Goal: Information Seeking & Learning: Learn about a topic

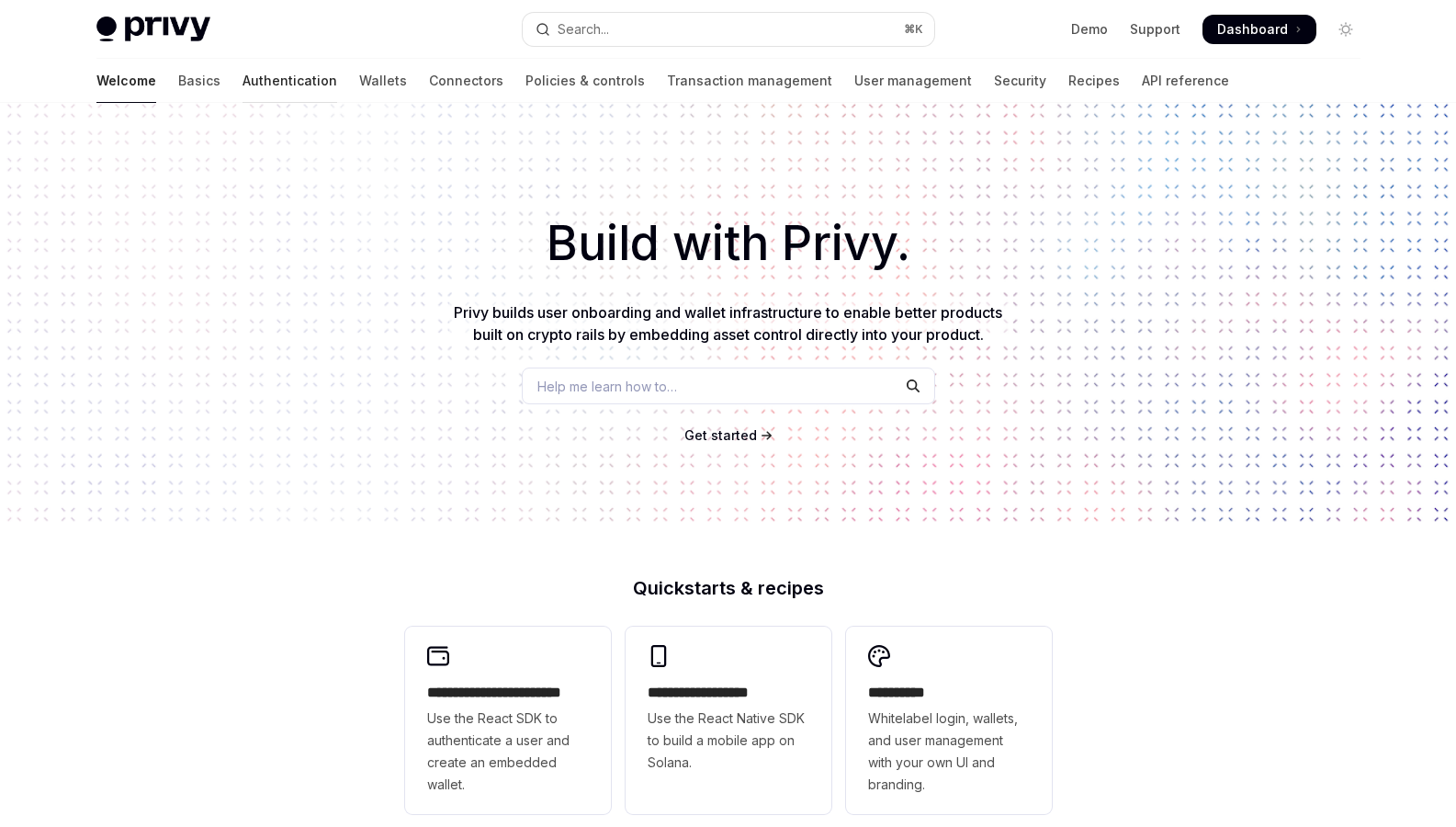
click at [243, 87] on link "Authentication" at bounding box center [289, 81] width 95 height 44
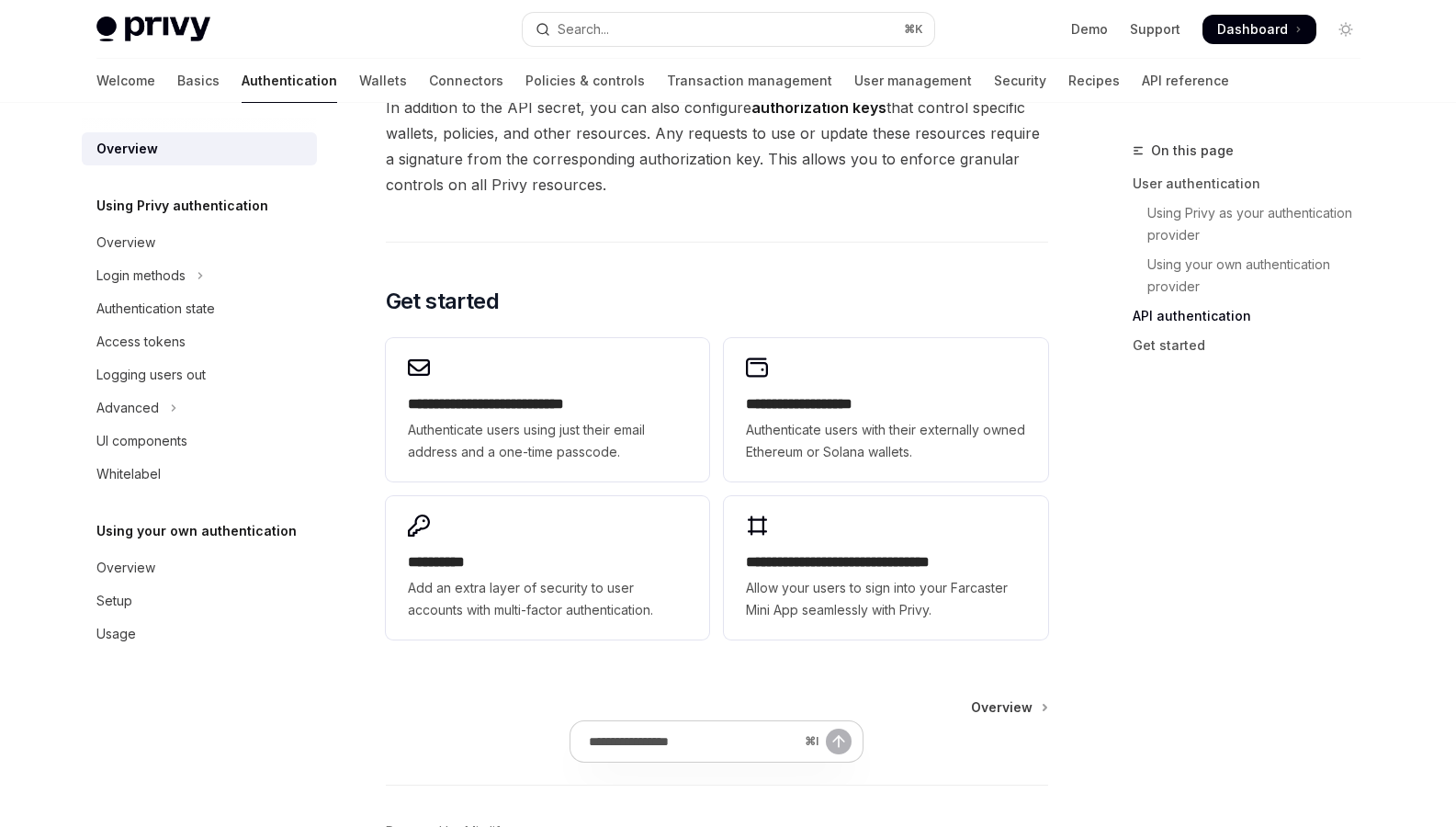
scroll to position [1502, 0]
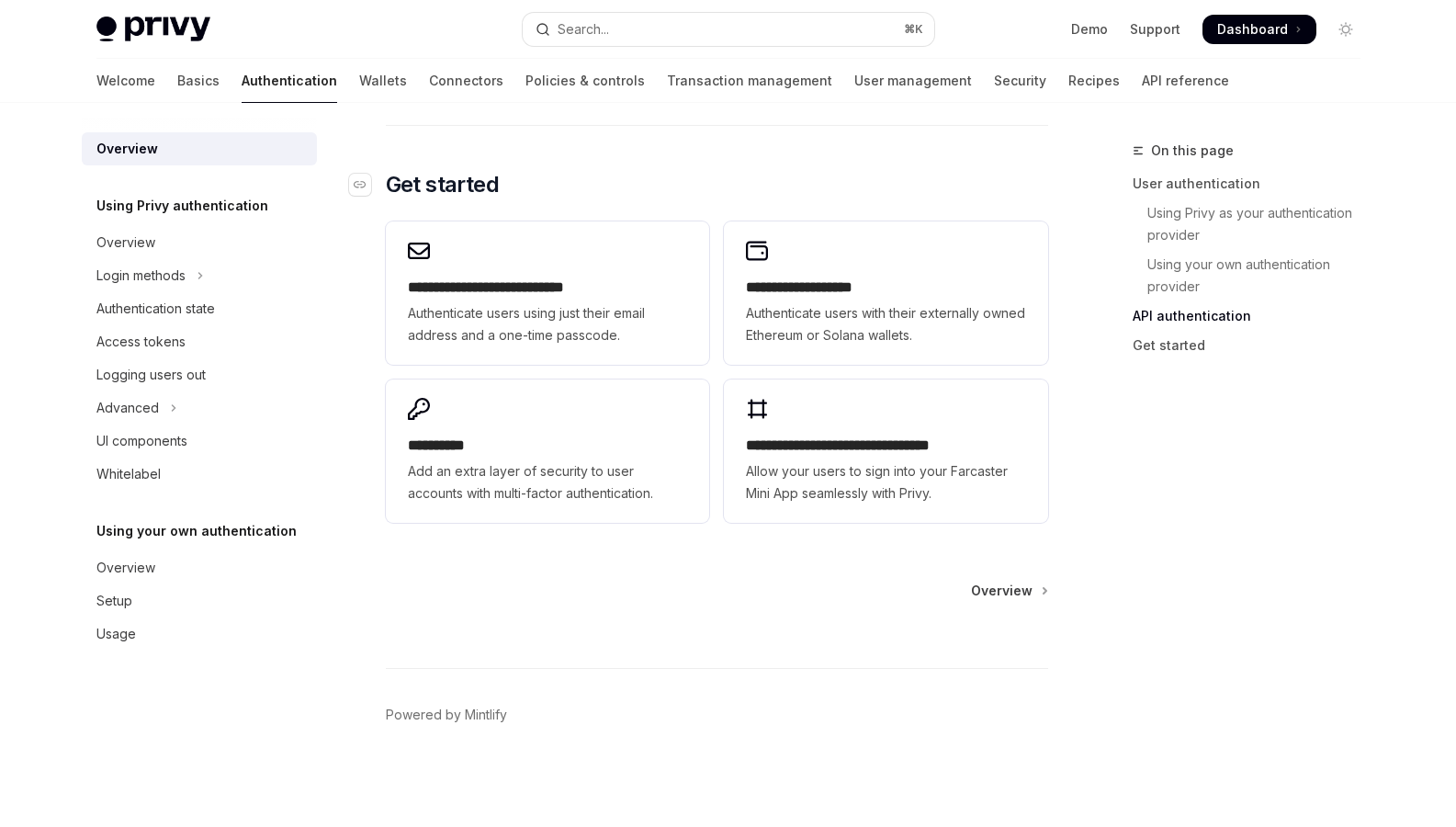
click at [556, 170] on h2 "​ Get started" at bounding box center [718, 184] width 663 height 29
click at [150, 23] on img at bounding box center [154, 30] width 114 height 26
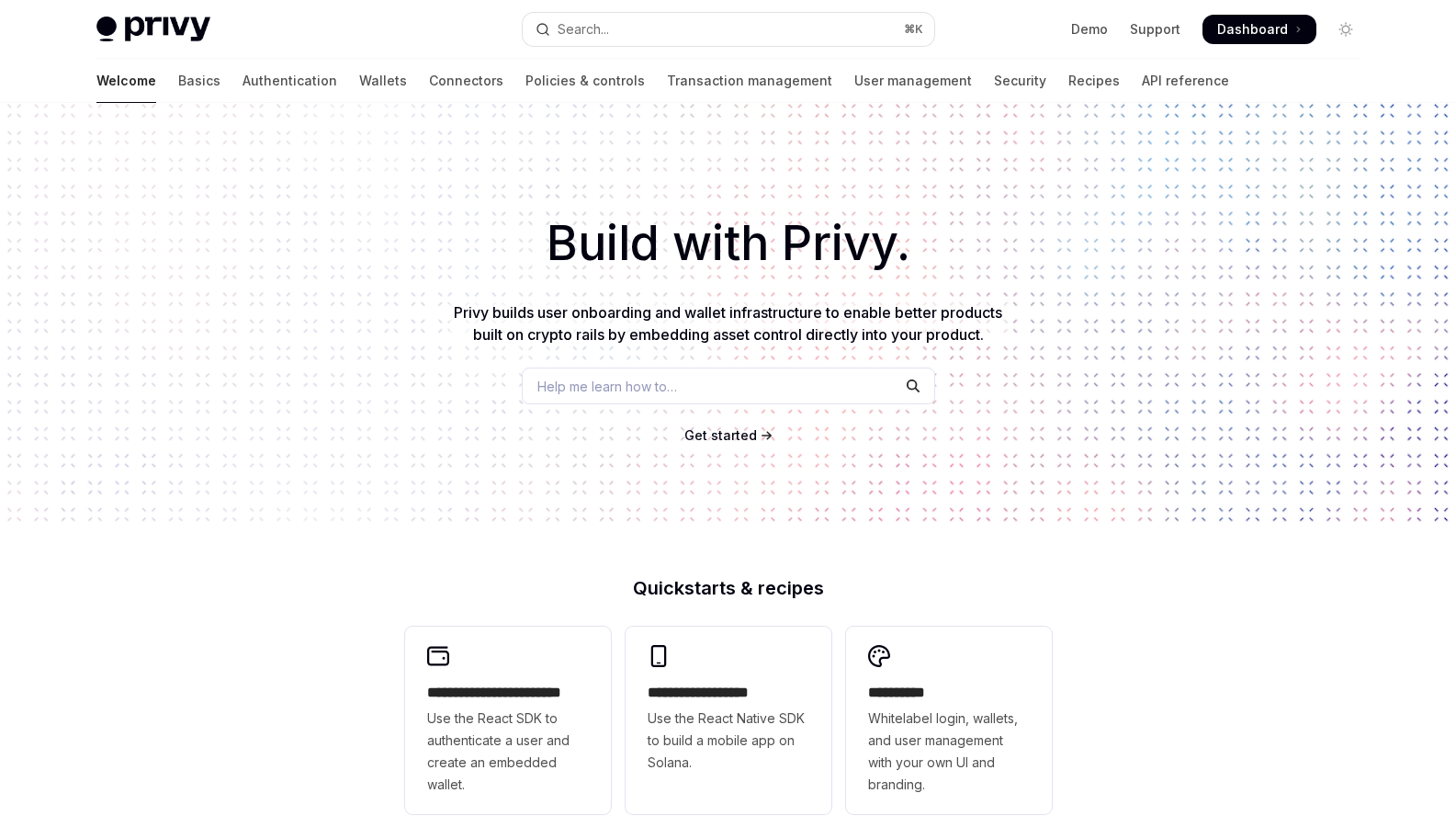
type textarea "*"
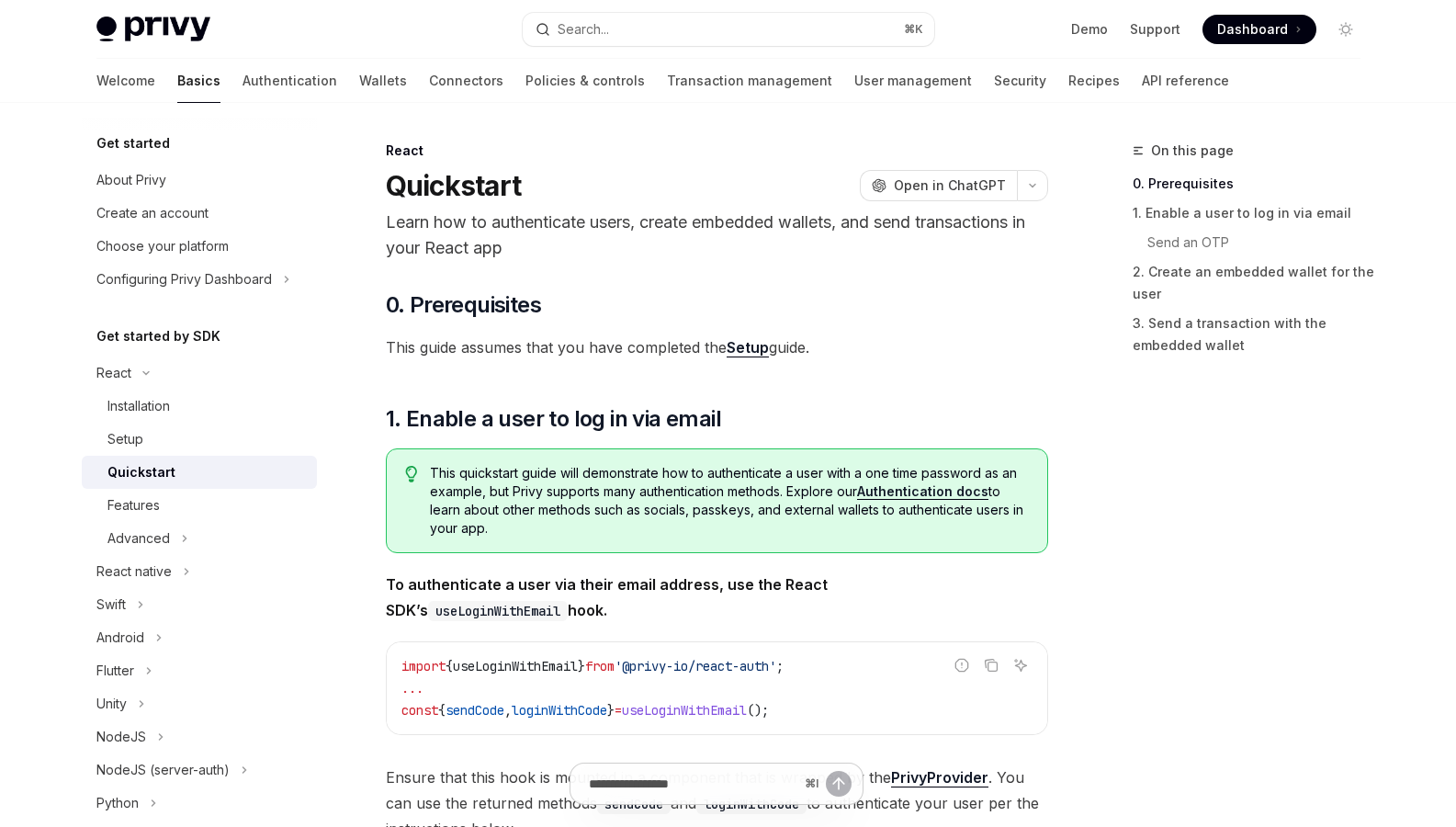
click at [128, 18] on img at bounding box center [154, 30] width 114 height 26
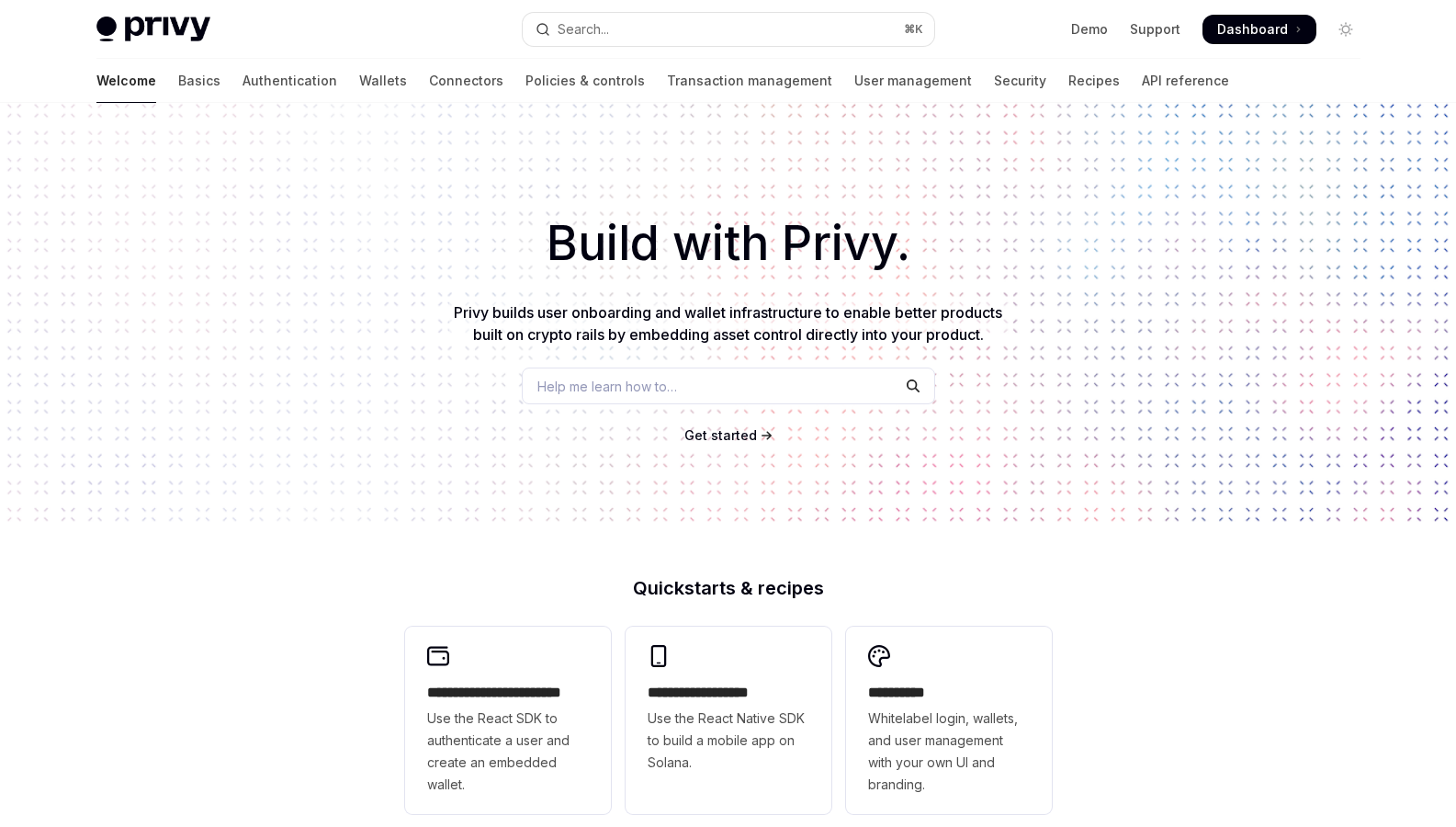
type textarea "*"
click at [145, 149] on div "Build with Privy. Privy builds user onboarding and wallet infrastructure to ena…" at bounding box center [728, 312] width 1456 height 419
click at [179, 78] on link "Basics" at bounding box center [200, 81] width 42 height 44
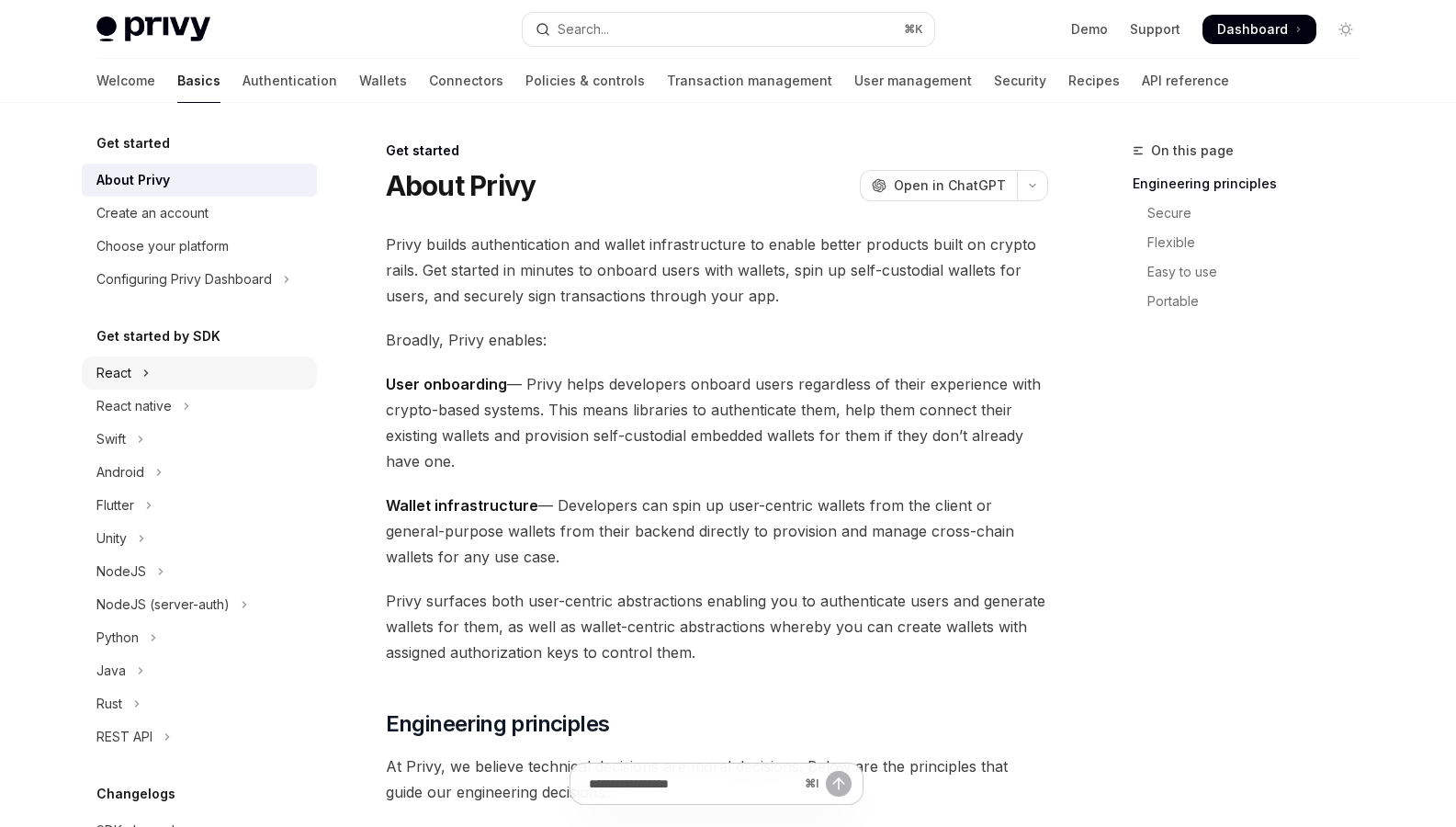
click at [133, 373] on button "React" at bounding box center [200, 372] width 236 height 33
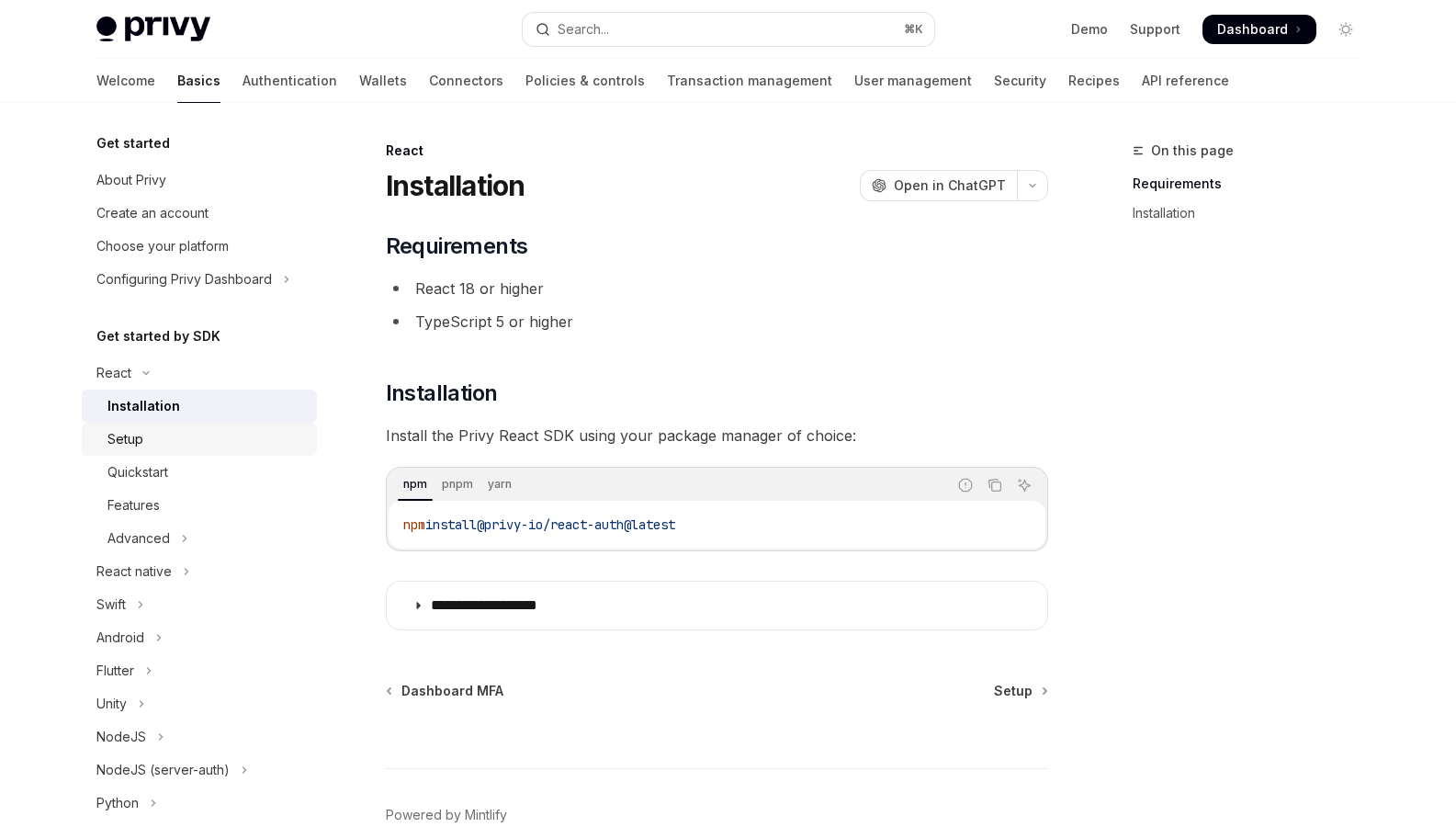
click at [159, 435] on div "Setup" at bounding box center [207, 439] width 199 height 22
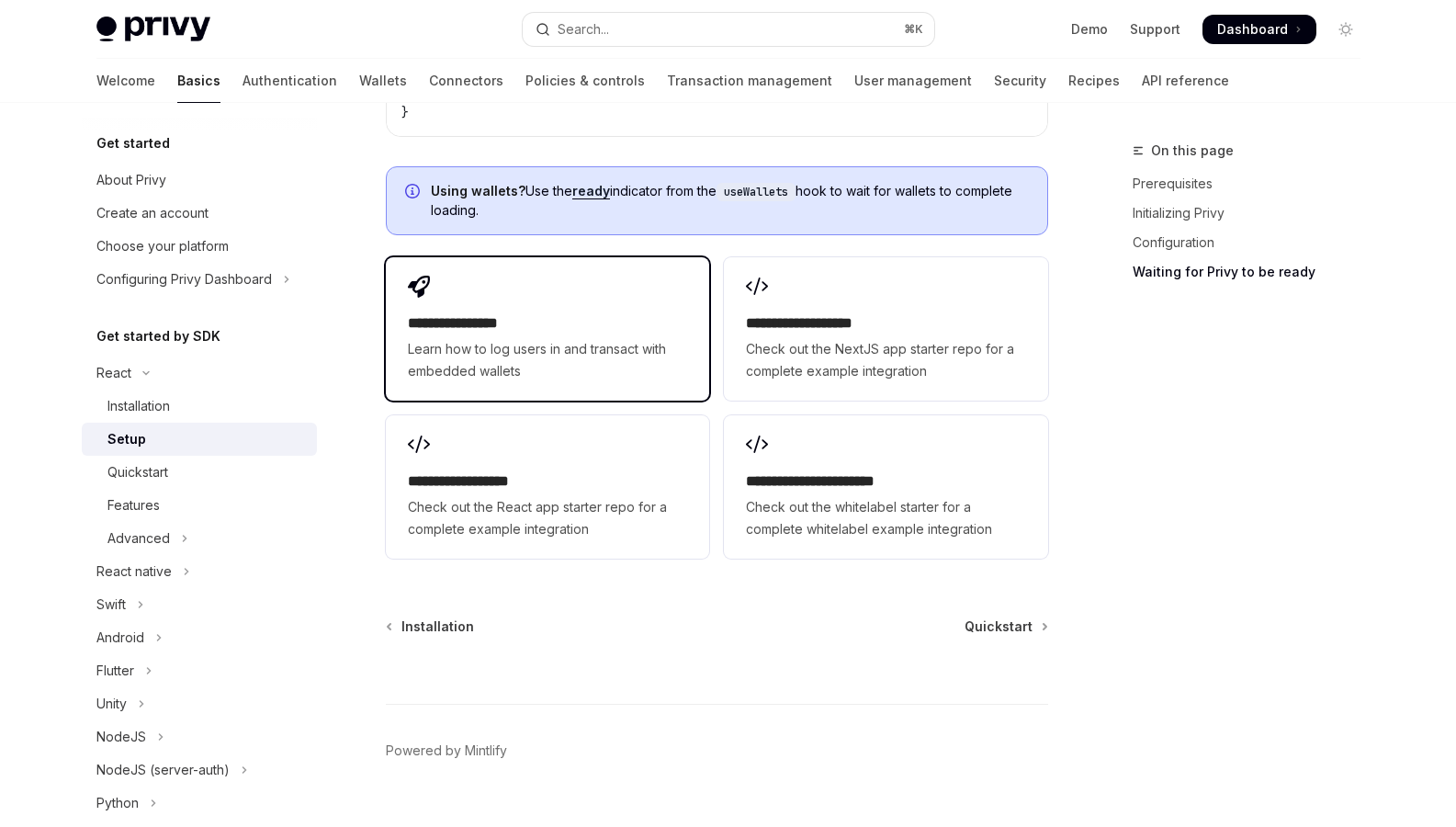
scroll to position [2358, 0]
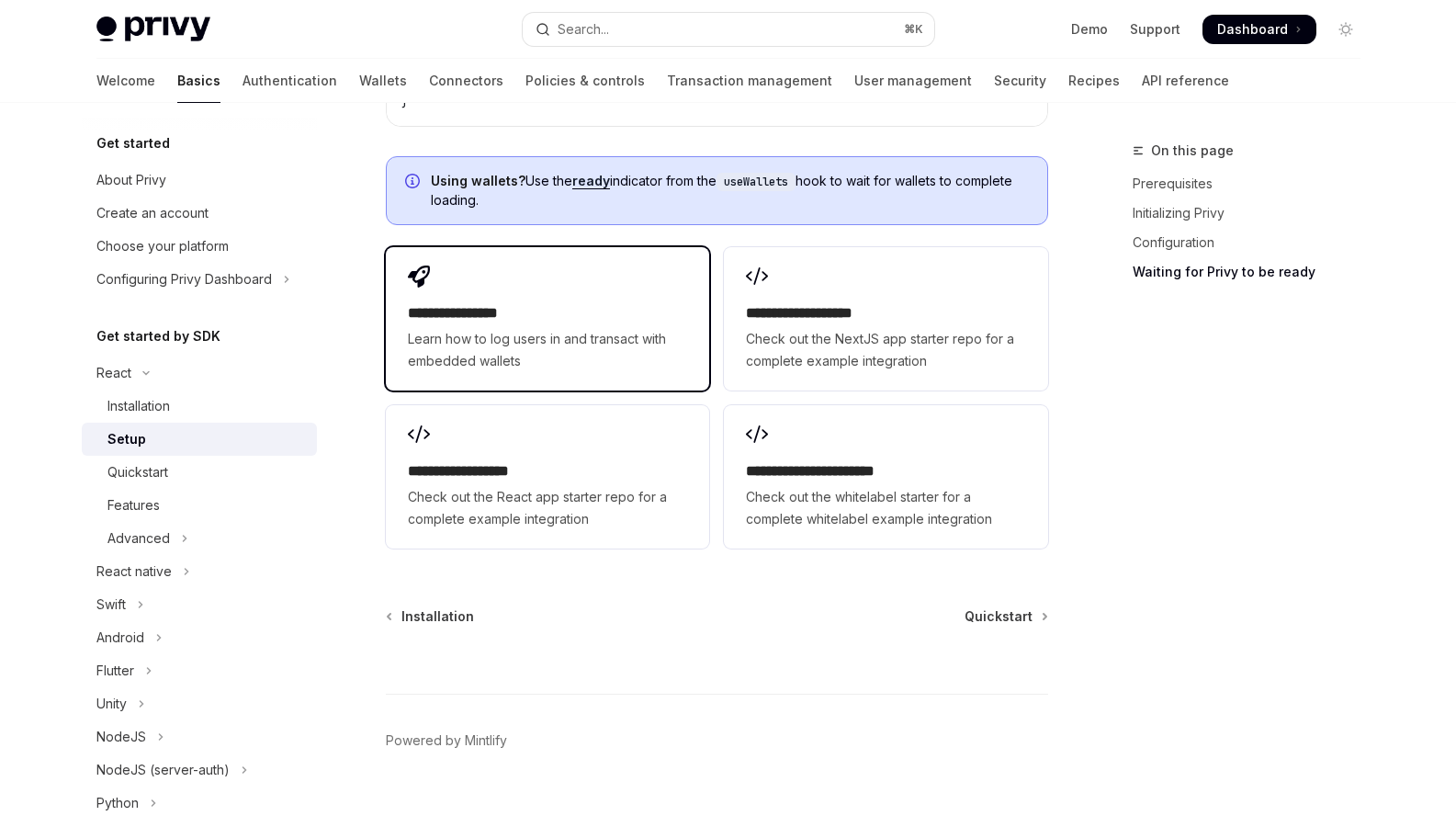
click at [624, 302] on h2 "**********" at bounding box center [548, 313] width 279 height 22
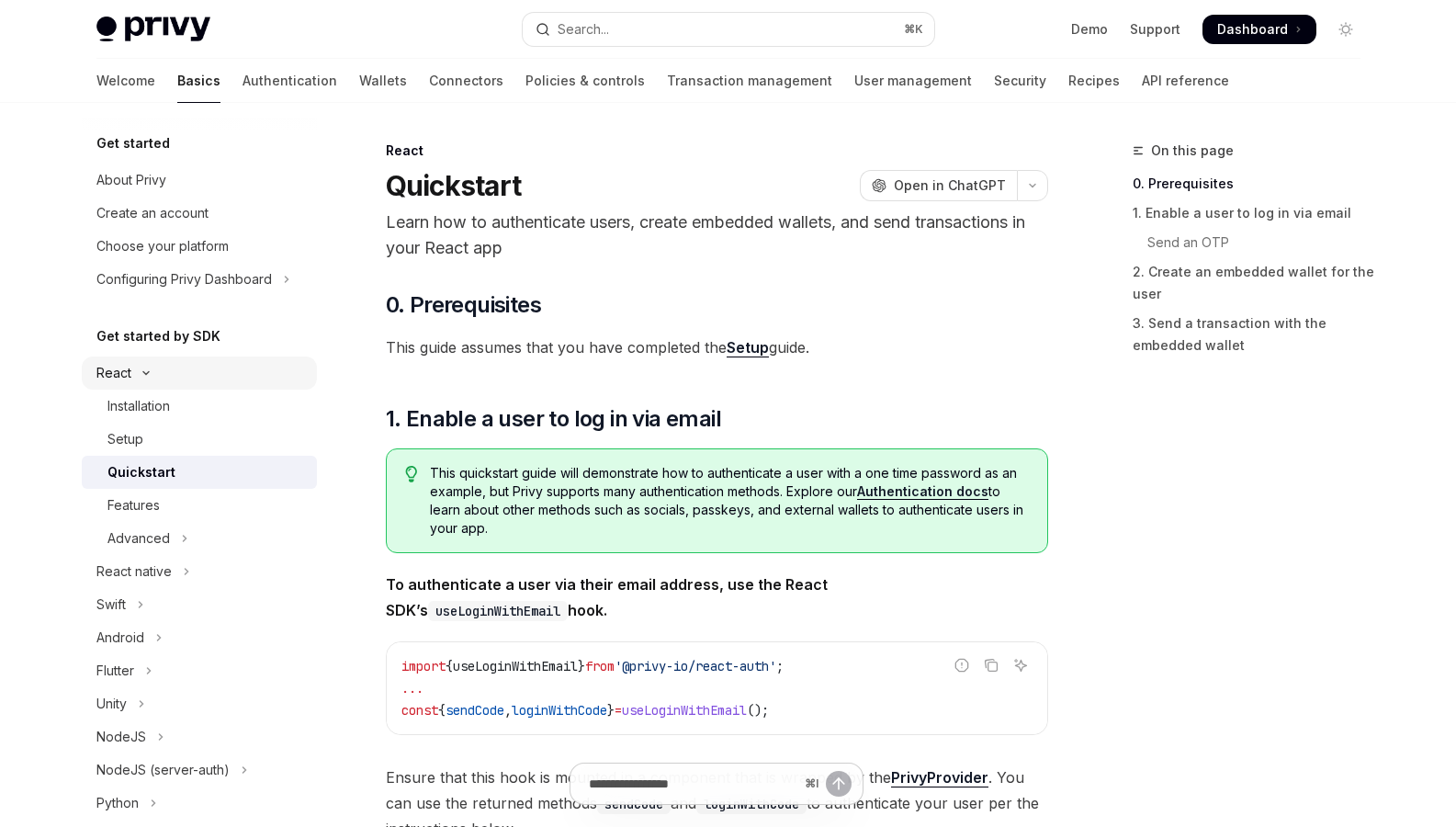
click at [162, 367] on button "React" at bounding box center [200, 372] width 236 height 33
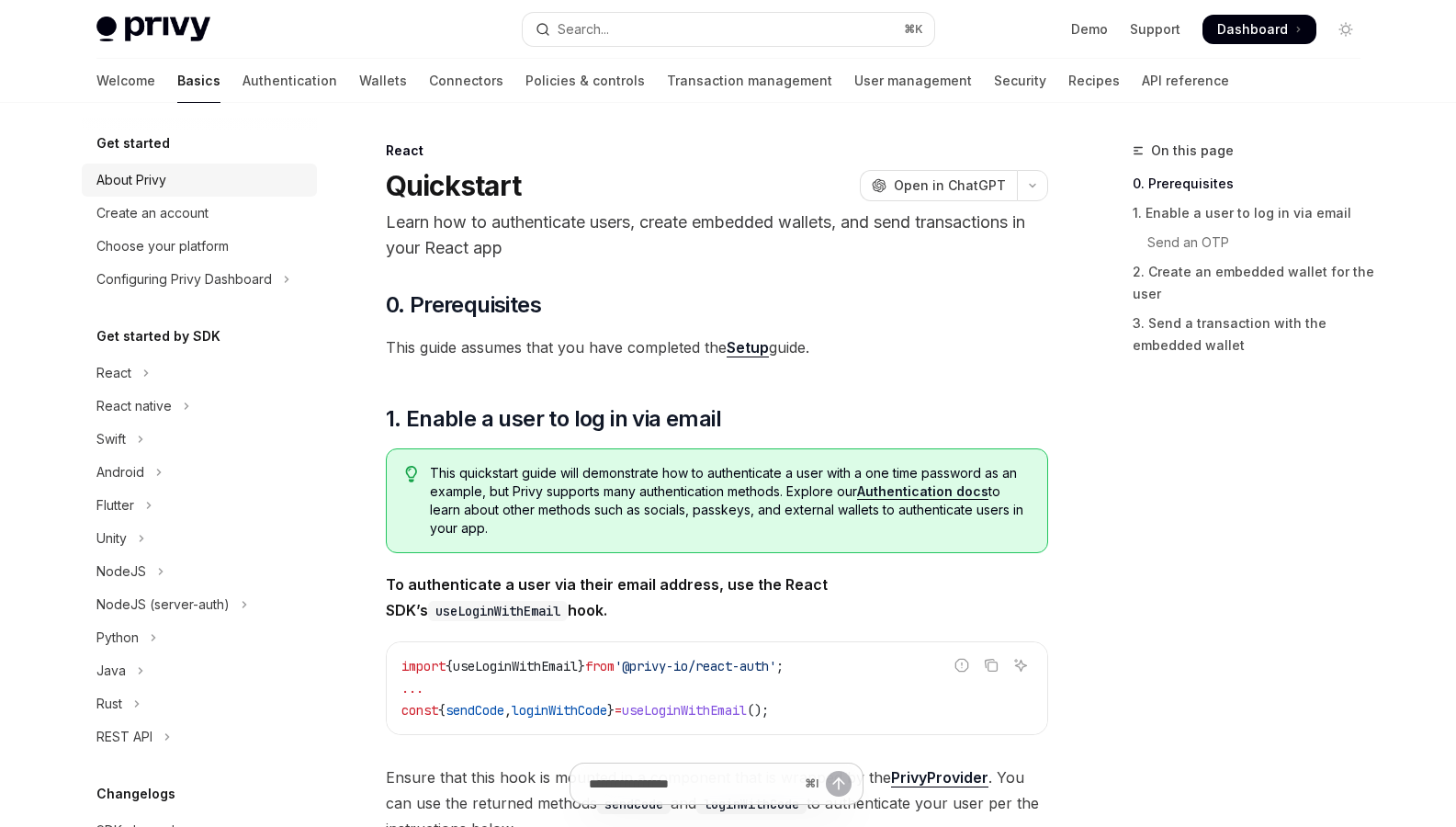
click at [162, 177] on div "About Privy" at bounding box center [132, 180] width 70 height 22
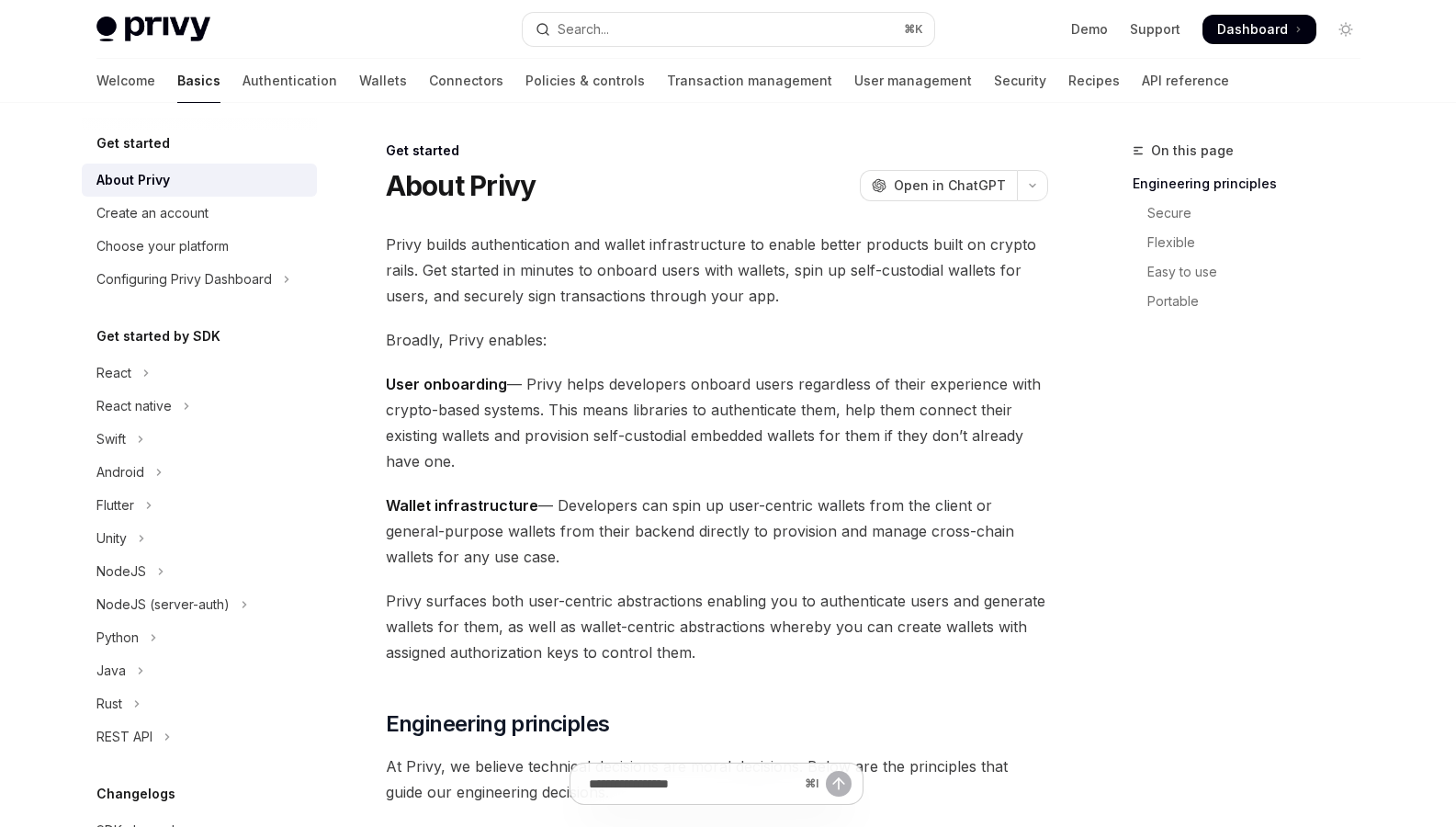
click at [178, 178] on div "About Privy" at bounding box center [202, 180] width 210 height 22
type textarea "*"
click at [145, 147] on h5 "Get started" at bounding box center [134, 144] width 74 height 22
click at [162, 23] on img at bounding box center [154, 30] width 114 height 26
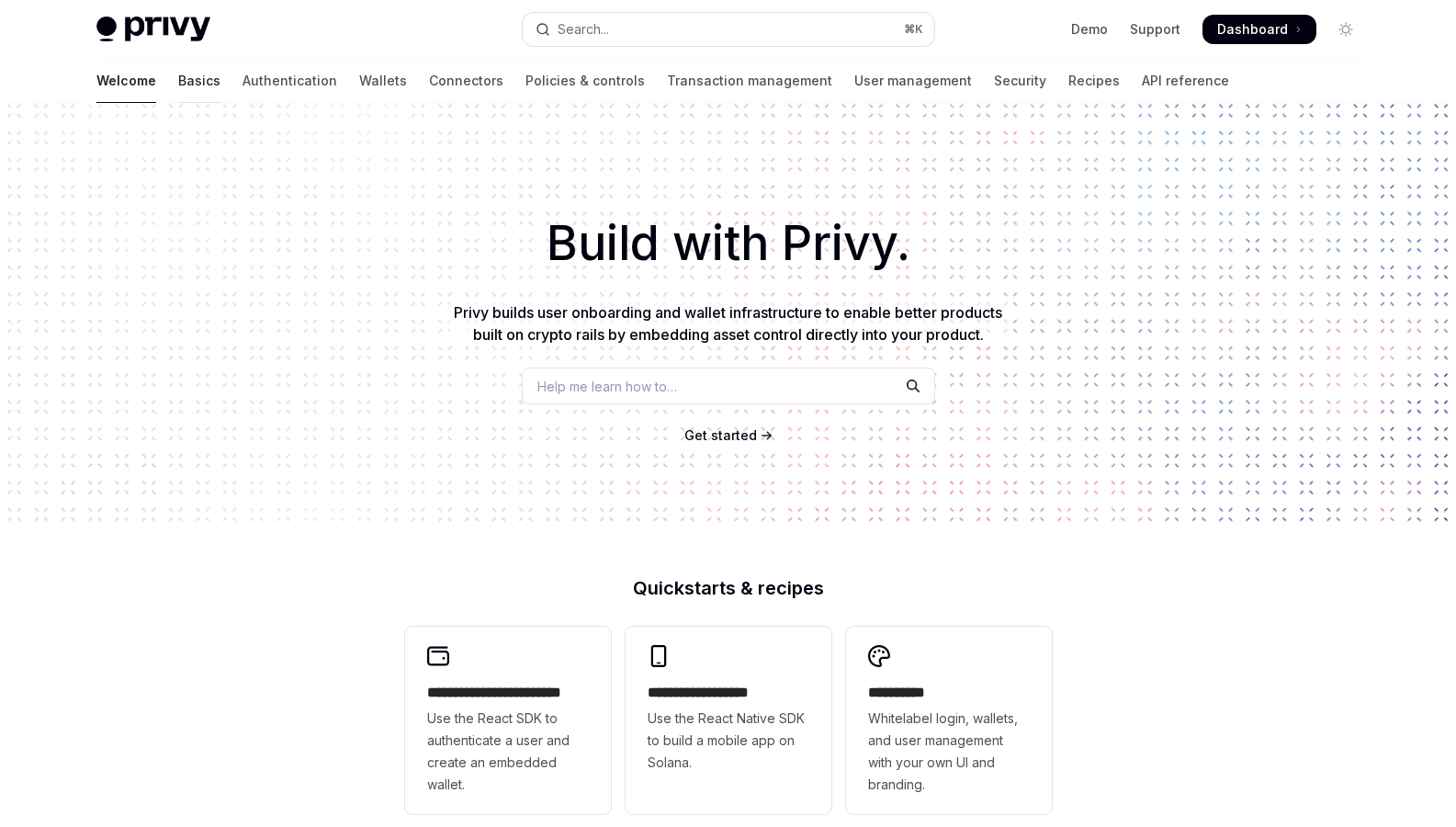
click at [179, 84] on link "Basics" at bounding box center [200, 81] width 42 height 44
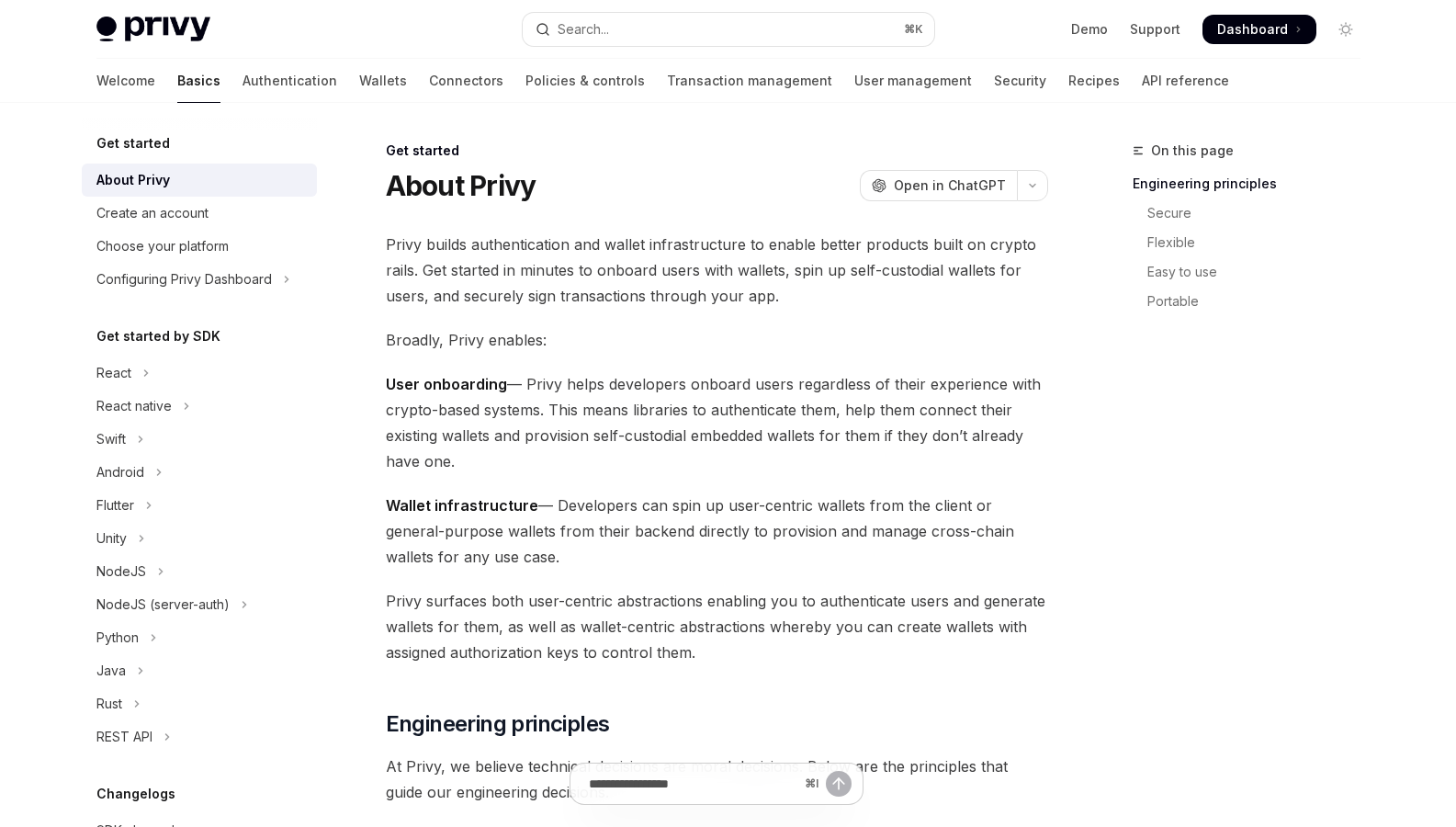
type textarea "*"
